Goal: Task Accomplishment & Management: Manage account settings

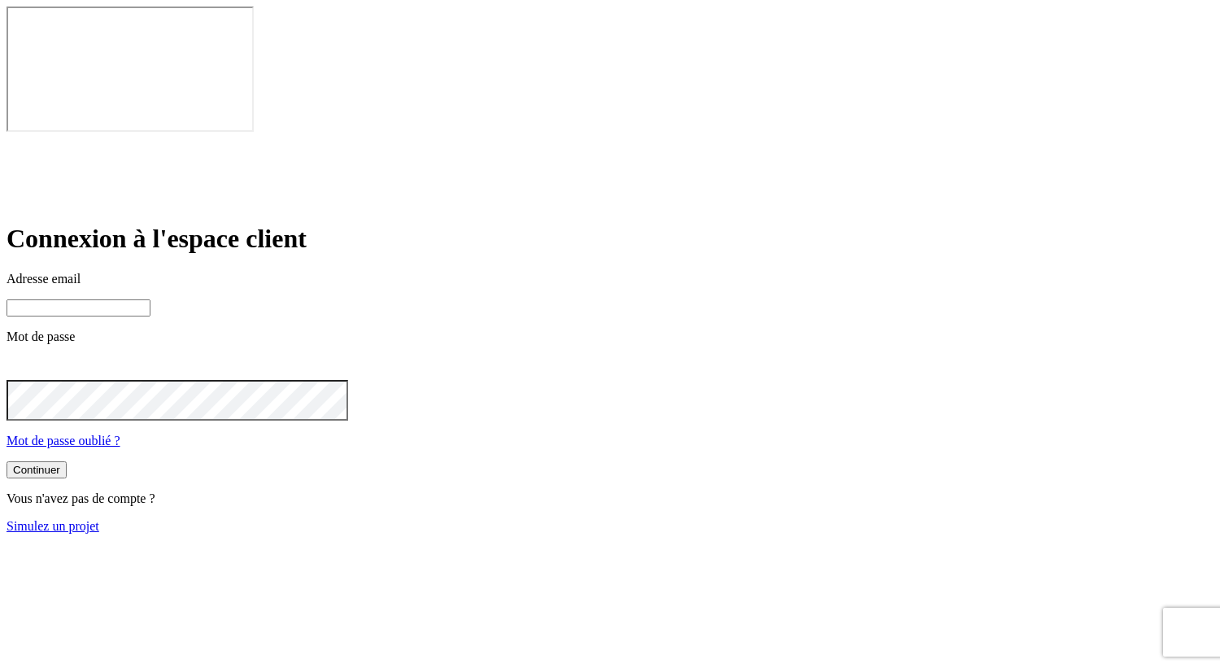
click at [150, 299] on input at bounding box center [79, 307] width 144 height 17
type input "[PERSON_NAME][DOMAIN_NAME][EMAIL_ADDRESS][DOMAIN_NAME]"
click at [67, 461] on button "Continuer" at bounding box center [37, 469] width 60 height 17
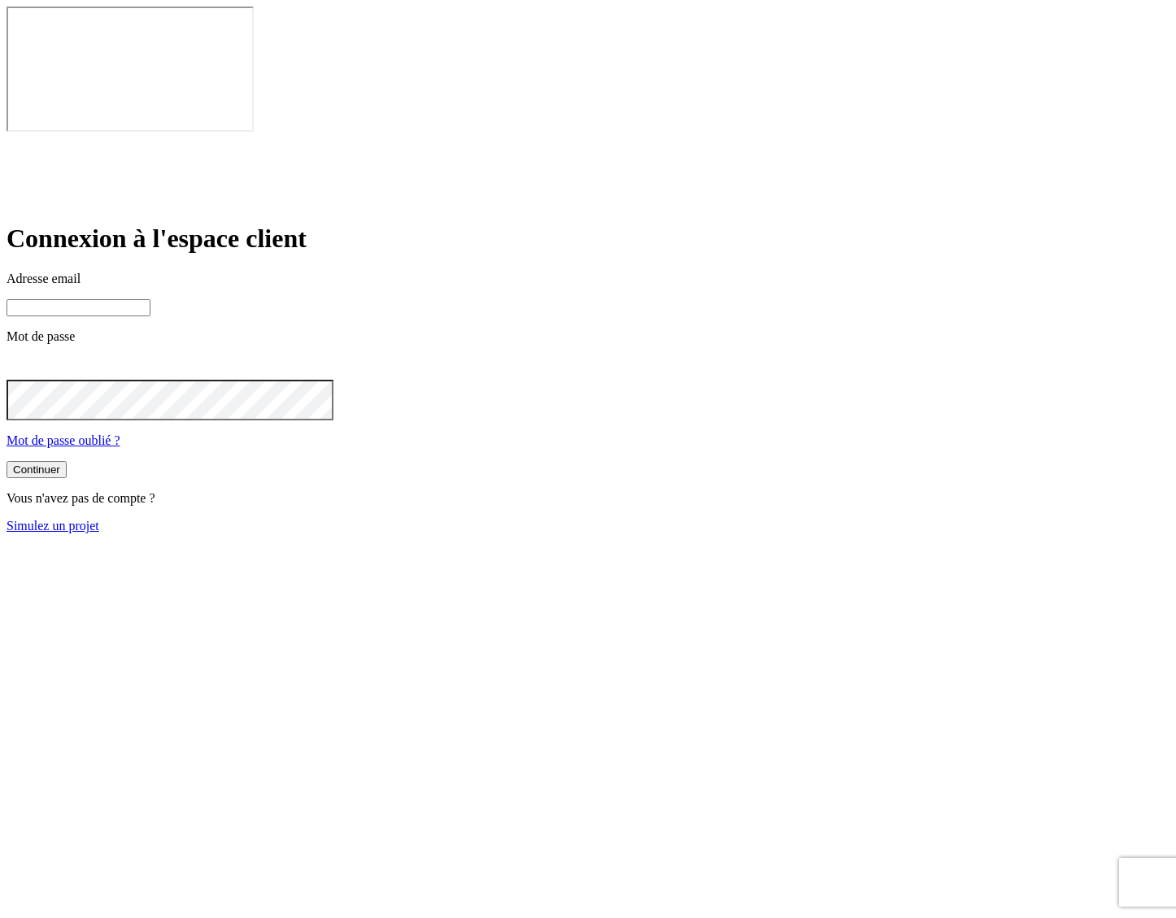
click at [245, 135] on div "Connexion à l'espace client Adresse email Mot de passe Mot de passe oublié ? Co…" at bounding box center [588, 334] width 1163 height 398
